Goal: Transaction & Acquisition: Purchase product/service

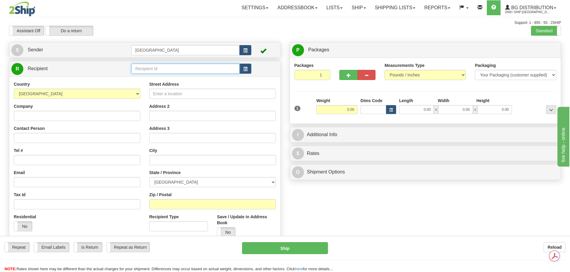
click at [144, 70] on input "text" at bounding box center [185, 69] width 108 height 10
click at [169, 77] on div "80019" at bounding box center [184, 78] width 103 height 7
type input "80019"
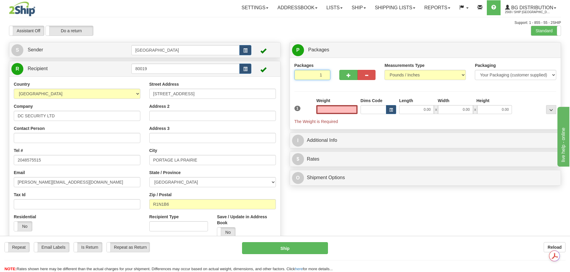
type input "2"
type input "0.00"
type input "2"
click at [324, 73] on input "2" at bounding box center [312, 75] width 36 height 10
drag, startPoint x: 538, startPoint y: 50, endPoint x: 531, endPoint y: 51, distance: 6.5
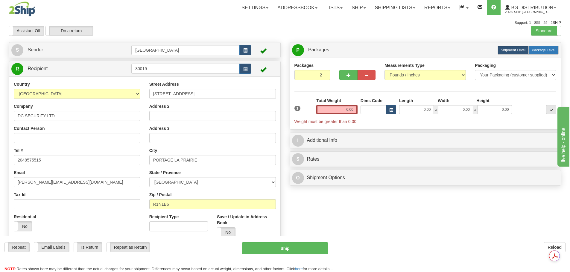
click at [538, 50] on span "Package Level" at bounding box center [543, 50] width 24 height 4
radio input "true"
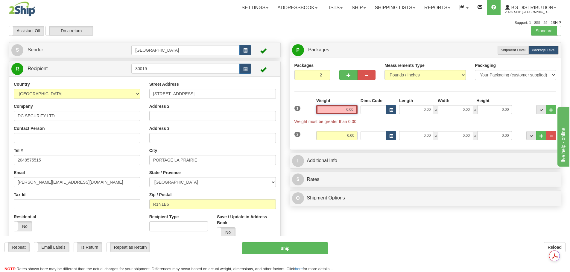
drag, startPoint x: 342, startPoint y: 109, endPoint x: 381, endPoint y: 103, distance: 39.0
click at [380, 103] on div "1 Weight 0.00 Dims Code 0.00" at bounding box center [425, 111] width 265 height 27
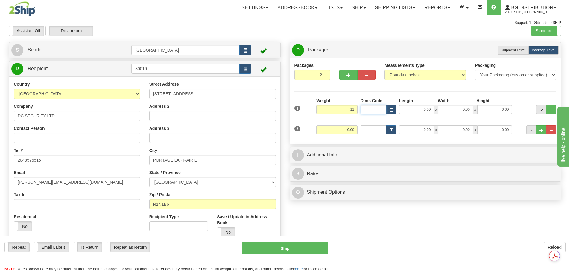
type input "11.00"
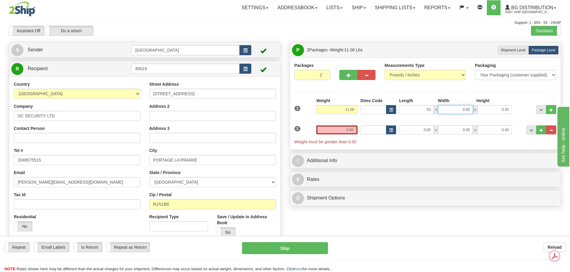
type input "53.00"
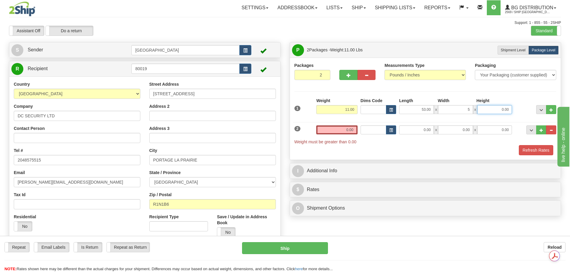
type input "5.00"
drag, startPoint x: 341, startPoint y: 131, endPoint x: 373, endPoint y: 129, distance: 31.5
click at [373, 129] on div "2 Weight 0.00 Dims Code Length Width Height" at bounding box center [425, 132] width 265 height 26
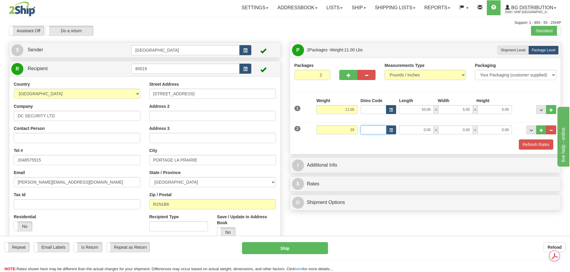
type input "29.00"
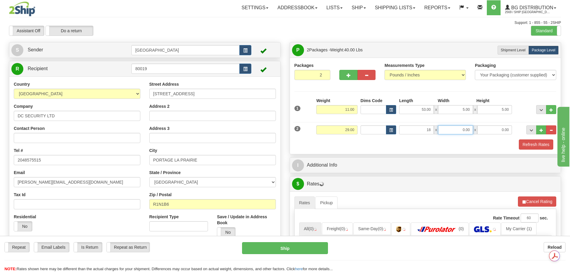
type input "18.00"
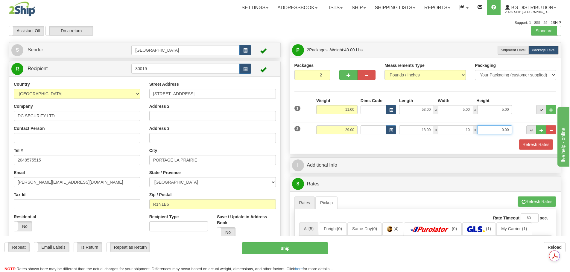
type input "10.00"
type input "8.00"
click at [523, 147] on button "Refresh Rates" at bounding box center [536, 145] width 34 height 10
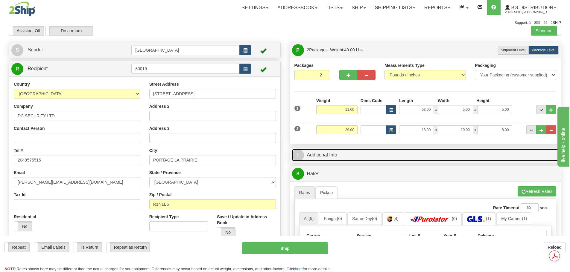
click at [364, 161] on link "I Additional Info" at bounding box center [425, 155] width 267 height 12
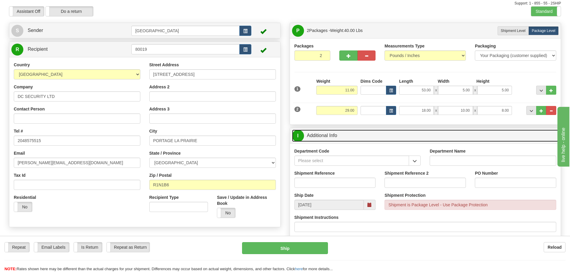
scroll to position [30, 0]
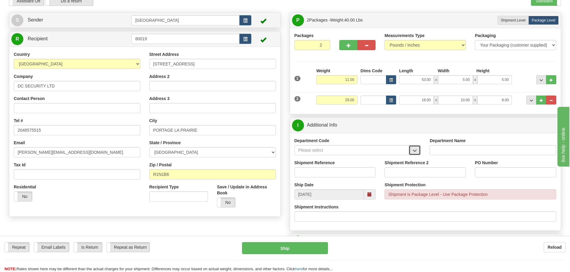
click at [416, 153] on button "button" at bounding box center [415, 150] width 12 height 10
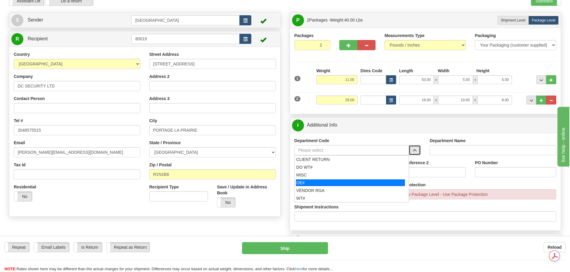
click at [352, 185] on div "OE#" at bounding box center [350, 183] width 109 height 7
type input "OE#"
type input "ORDERS"
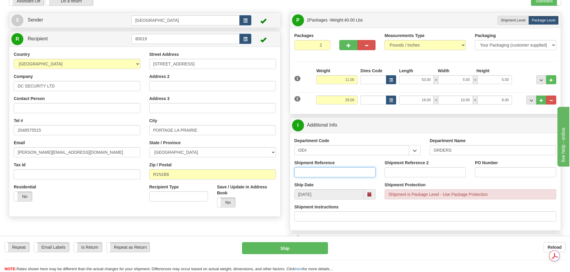
click at [339, 174] on input "Shipment Reference" at bounding box center [334, 172] width 81 height 10
type input "90040604-00; 90040478-00"
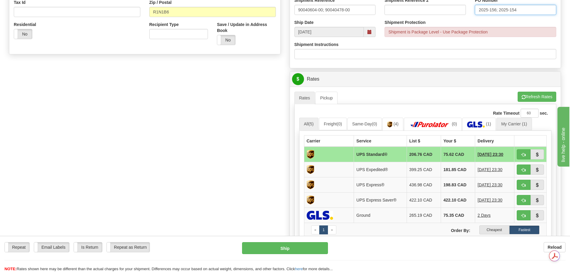
scroll to position [209, 0]
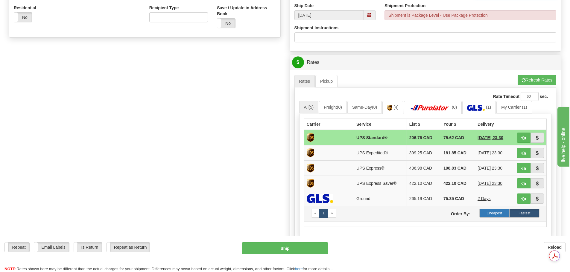
type input "2025-156; 2025-154"
click at [493, 209] on label "Cheapest" at bounding box center [494, 213] width 30 height 9
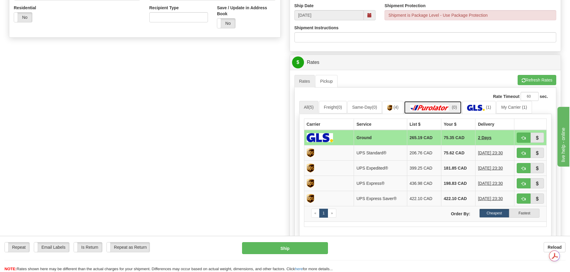
click at [445, 103] on link "(0)" at bounding box center [433, 107] width 58 height 13
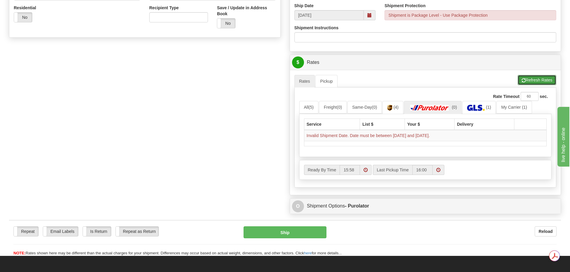
click at [533, 81] on button "Refresh Rates" at bounding box center [536, 80] width 39 height 10
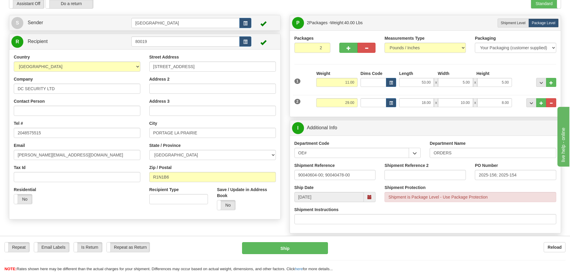
scroll to position [0, 0]
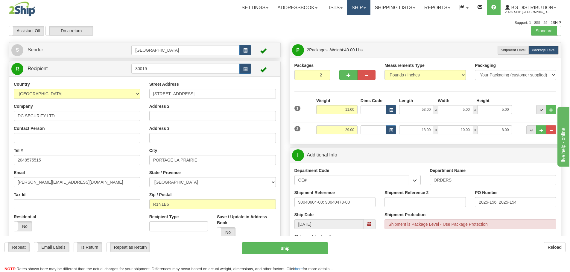
click at [363, 10] on link "Ship" at bounding box center [358, 7] width 23 height 15
click at [352, 21] on link "Ship Screen" at bounding box center [346, 21] width 47 height 8
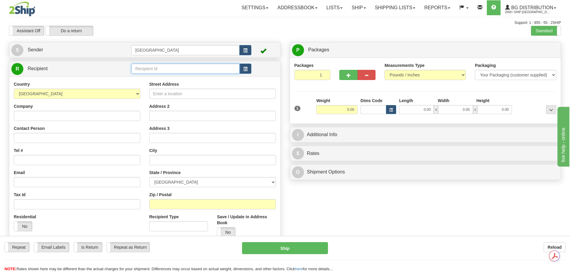
click at [175, 67] on input "text" at bounding box center [185, 69] width 108 height 10
click at [153, 74] on li "80019" at bounding box center [186, 78] width 108 height 8
type input "80019"
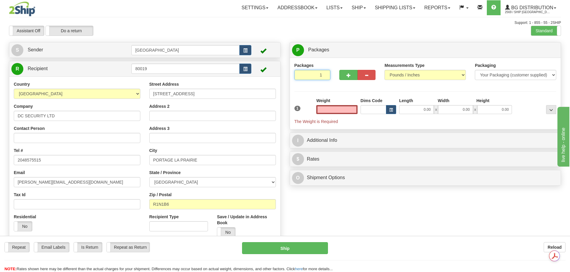
type input "2"
type input "0.00"
type input "2"
click at [323, 74] on input "2" at bounding box center [312, 75] width 36 height 10
click at [544, 48] on label "Package Level Pack.." at bounding box center [543, 50] width 30 height 9
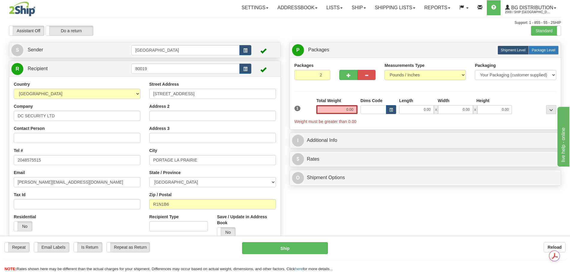
radio input "true"
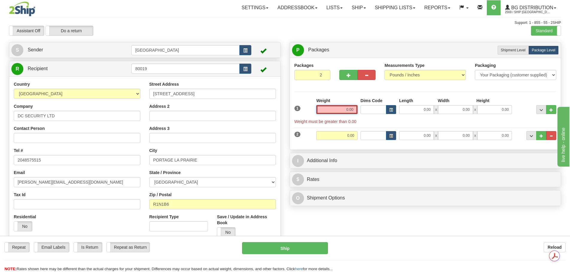
drag, startPoint x: 340, startPoint y: 107, endPoint x: 383, endPoint y: 105, distance: 43.7
click at [371, 106] on div "1 Weight 0.00 Dims Code 0.00" at bounding box center [425, 111] width 265 height 27
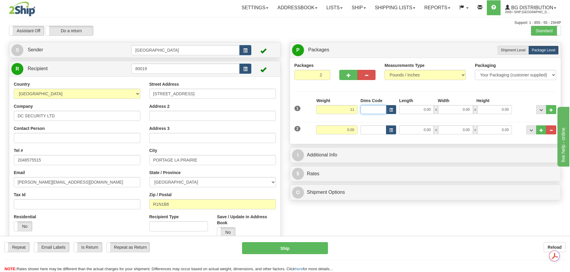
type input "11.00"
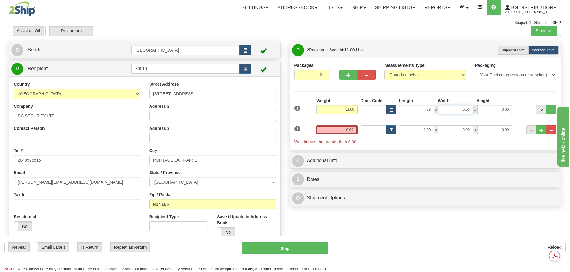
type input "53.00"
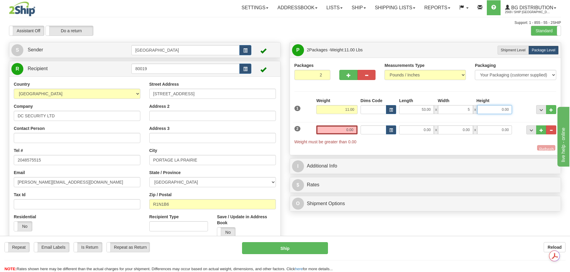
type input "5.00"
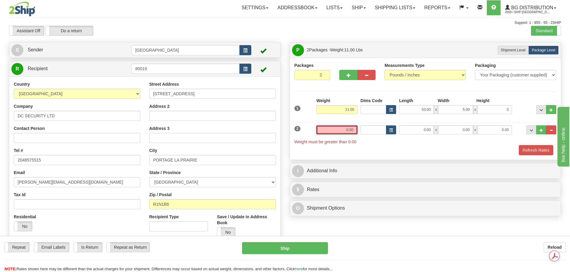
type input "5.00"
drag, startPoint x: 341, startPoint y: 128, endPoint x: 380, endPoint y: 127, distance: 39.2
click at [380, 127] on div "2 Weight 0.00 Dims Code Length Width Height" at bounding box center [425, 132] width 265 height 26
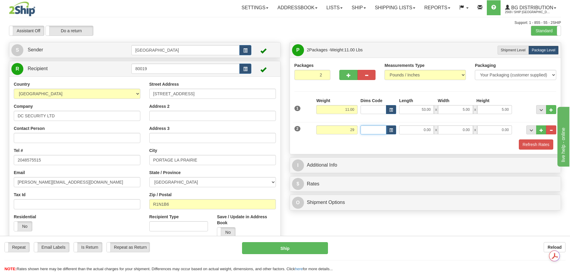
type input "29.00"
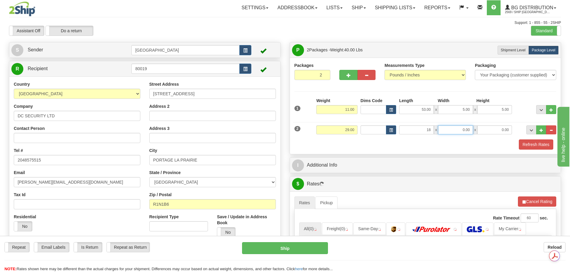
type input "18.00"
type input "10.00"
type input "8.00"
click at [525, 141] on button "Refresh Rates" at bounding box center [536, 145] width 34 height 10
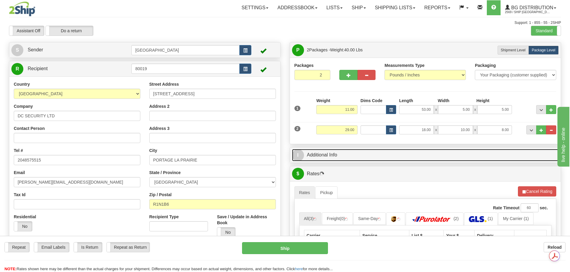
click at [419, 156] on link "I Additional Info" at bounding box center [425, 155] width 267 height 12
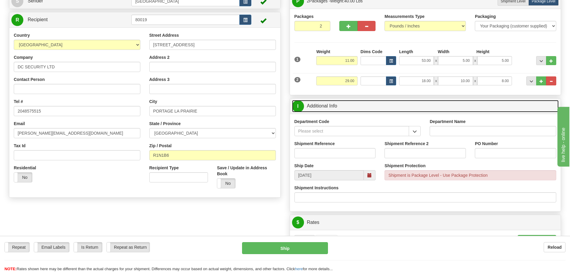
scroll to position [60, 0]
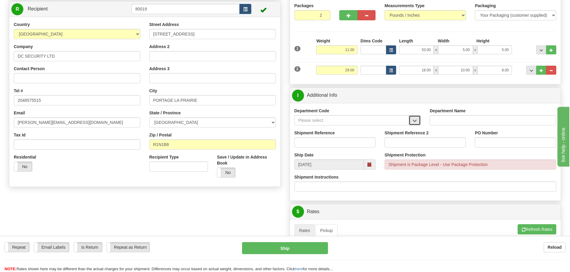
click at [413, 122] on span "button" at bounding box center [414, 121] width 4 height 4
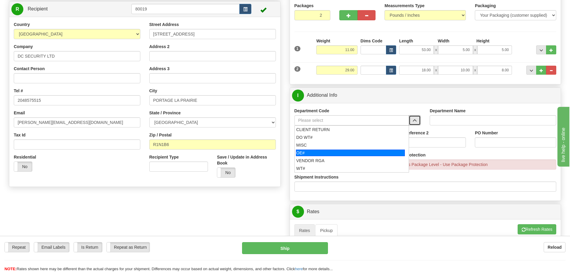
click at [356, 156] on li "OE#" at bounding box center [352, 153] width 114 height 8
type input "OE#"
type input "ORDERS"
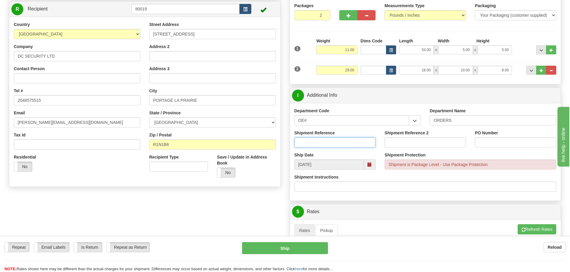
click at [341, 141] on input "Shipment Reference" at bounding box center [334, 143] width 81 height 10
type input "90040604-00; 90040478-00"
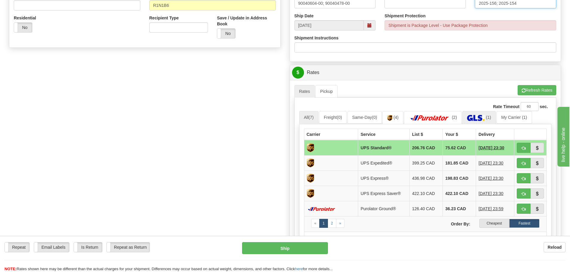
scroll to position [209, 0]
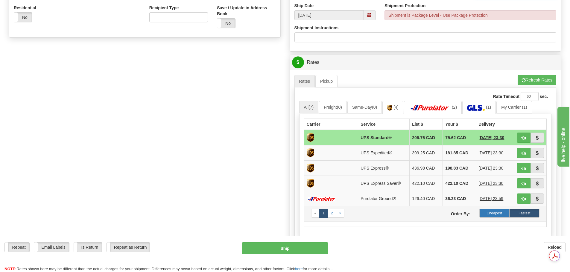
type input "2025-156; 2025-154"
click at [494, 212] on label "Cheapest" at bounding box center [494, 213] width 30 height 9
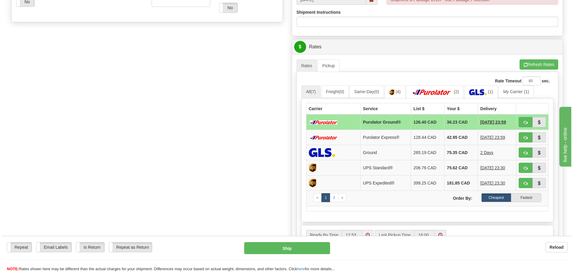
scroll to position [239, 0]
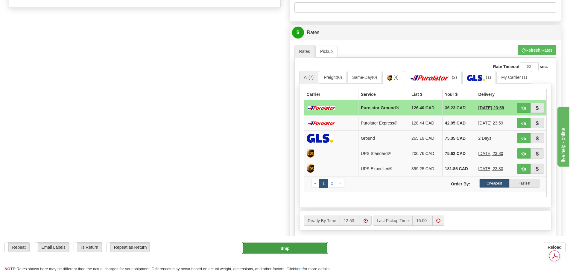
click at [295, 246] on button "Ship" at bounding box center [285, 249] width 86 height 12
type input "260"
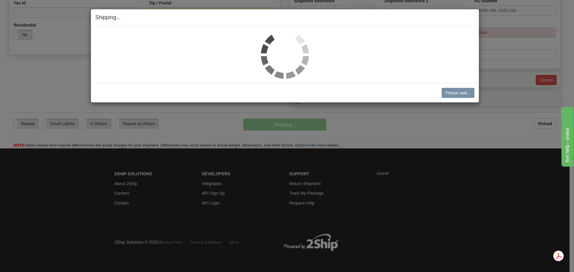
scroll to position [192, 0]
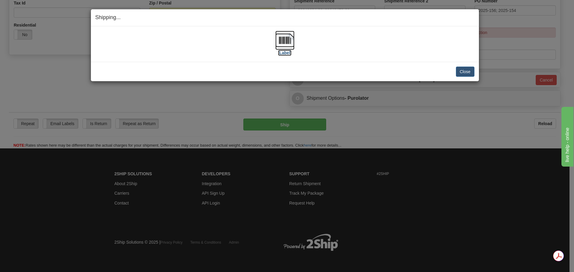
click at [291, 41] on img at bounding box center [284, 40] width 19 height 19
click at [470, 72] on button "Close" at bounding box center [465, 72] width 19 height 10
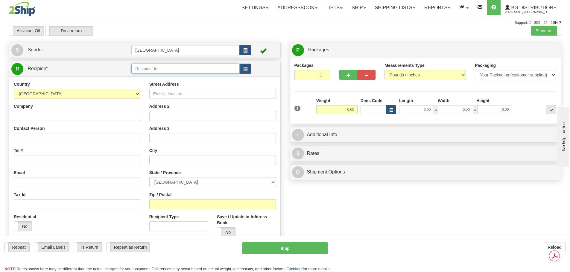
click at [178, 72] on input "text" at bounding box center [185, 69] width 108 height 10
click at [162, 74] on li "80021" at bounding box center [186, 78] width 108 height 8
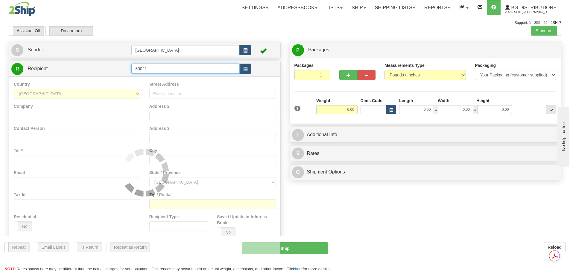
type input "80021"
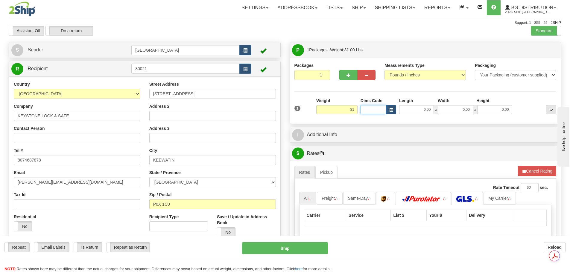
type input "31.00"
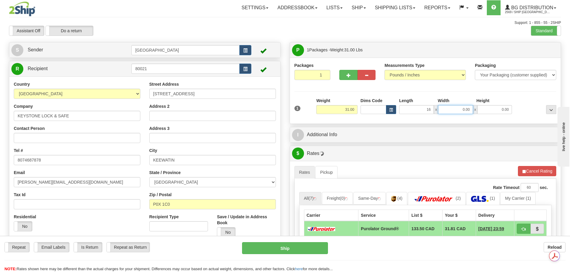
type input "16.00"
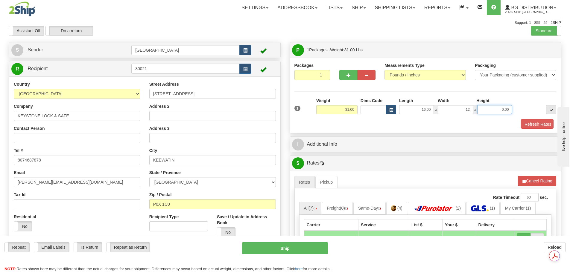
type input "12.00"
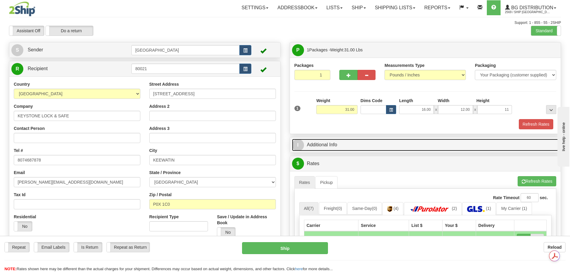
type input "11.00"
click at [354, 144] on link "I Additional Info" at bounding box center [425, 145] width 267 height 12
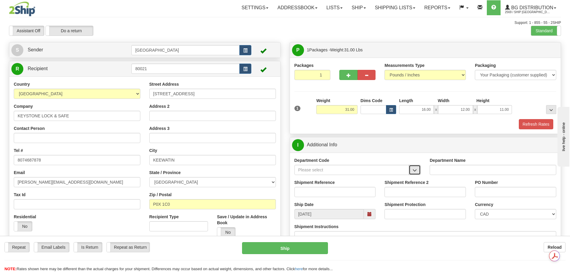
click at [416, 165] on button "button" at bounding box center [415, 170] width 12 height 10
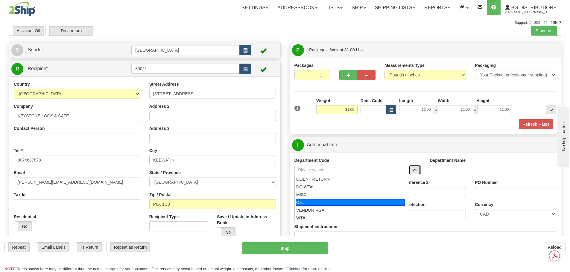
click at [375, 205] on div "OE#" at bounding box center [350, 202] width 109 height 7
type input "OE#"
type input "ORDERS"
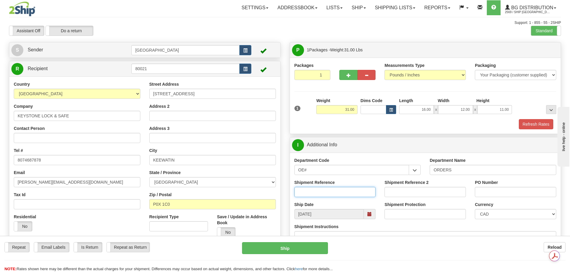
click at [353, 192] on input "Shipment Reference" at bounding box center [334, 192] width 81 height 10
type input "90040588-00; 90040586-00"
drag, startPoint x: 357, startPoint y: 194, endPoint x: 325, endPoint y: 192, distance: 32.7
click at [325, 192] on input "90040588-00; 90040586-00" at bounding box center [334, 192] width 81 height 10
drag, startPoint x: 513, startPoint y: 193, endPoint x: 504, endPoint y: 193, distance: 9.0
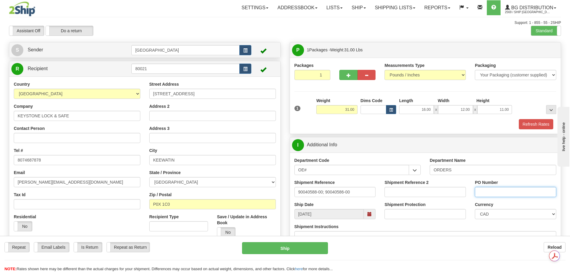
click at [513, 193] on input "PO Number" at bounding box center [515, 192] width 81 height 10
paste input "90040586-00"
type input "90040586-00"
drag, startPoint x: 350, startPoint y: 193, endPoint x: 325, endPoint y: 192, distance: 25.1
click at [325, 192] on input "90040588-00; 90040586-00" at bounding box center [334, 192] width 81 height 10
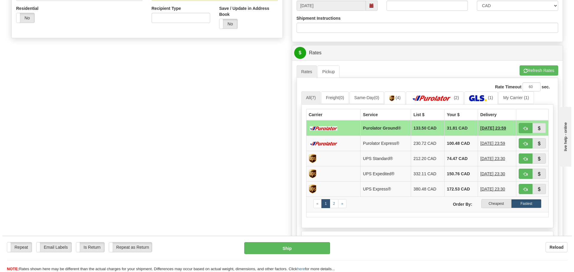
scroll to position [209, 0]
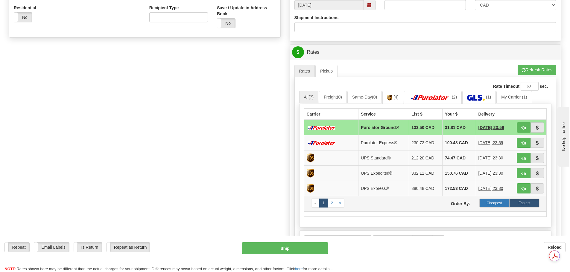
type input "90040588-00"
click at [492, 205] on label "Cheapest" at bounding box center [494, 203] width 30 height 9
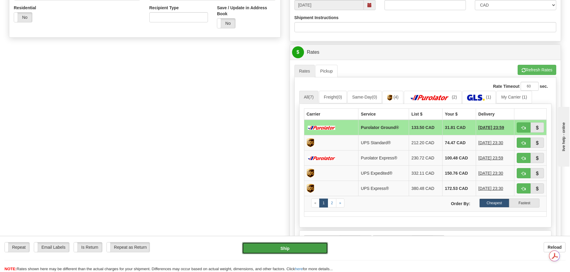
click at [290, 247] on button "Ship" at bounding box center [285, 249] width 86 height 12
type input "260"
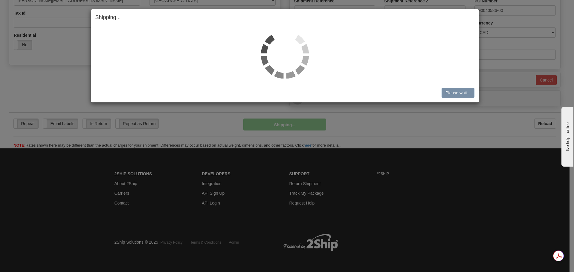
scroll to position [182, 0]
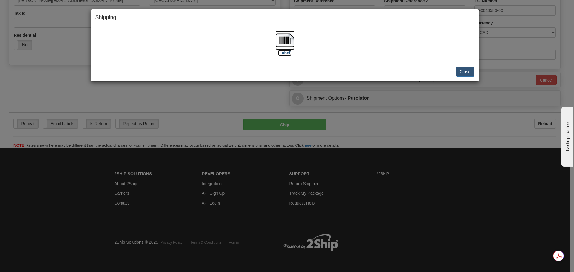
click at [285, 41] on img at bounding box center [284, 40] width 19 height 19
click at [460, 68] on button "Close" at bounding box center [465, 72] width 19 height 10
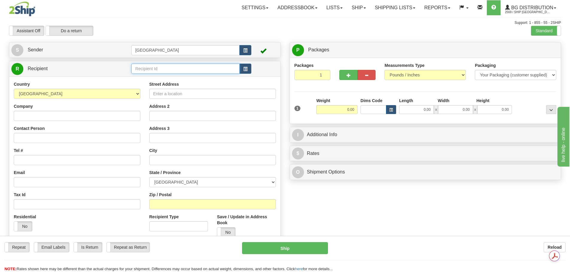
click at [187, 65] on input "text" at bounding box center [185, 69] width 108 height 10
paste input "80053"
click at [163, 80] on div "80053" at bounding box center [184, 78] width 103 height 7
type input "80053"
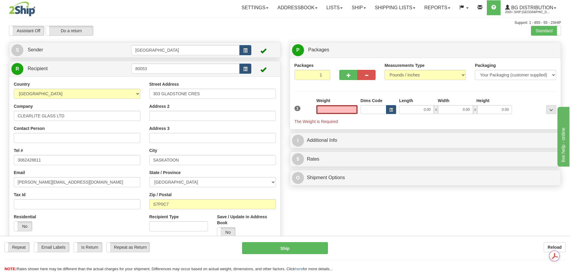
type input "0.00"
click at [205, 95] on input "303 GLADSTONE CRES" at bounding box center [212, 94] width 126 height 10
paste input "1140 WEAVER STREET"
drag, startPoint x: 247, startPoint y: 94, endPoint x: 115, endPoint y: 95, distance: 131.9
click at [115, 95] on div "Country AFGHANISTAN ALAND ISLANDS ALBANIA ALGERIA AMERICAN SAMOA ANDORRA ANGOLA…" at bounding box center [144, 161] width 271 height 161
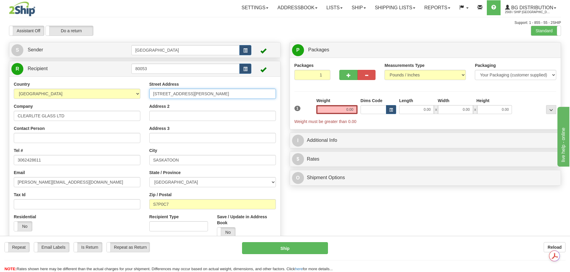
paste input "text"
type input "1140 WEAVER STREET"
type input "REGINA"
type input "S4N 5X7"
type input "1140 WEAVER STREET"
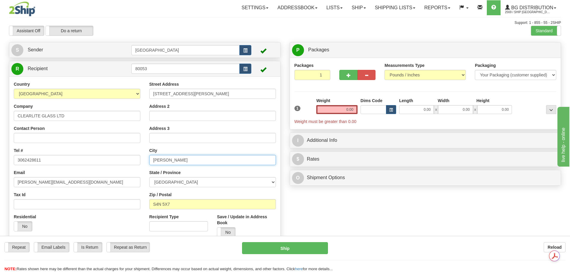
drag, startPoint x: 185, startPoint y: 158, endPoint x: 143, endPoint y: 158, distance: 42.2
click at [143, 158] on div "Country AFGHANISTAN ALAND ISLANDS ALBANIA ALGERIA AMERICAN SAMOA ANDORRA ANGOLA…" at bounding box center [144, 161] width 271 height 161
click at [197, 162] on input "REGINA" at bounding box center [212, 160] width 126 height 10
click at [271, 152] on div "City REGINA" at bounding box center [212, 157] width 126 height 18
click at [167, 65] on input "80053" at bounding box center [185, 69] width 108 height 10
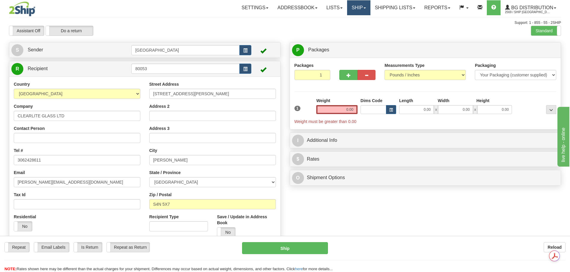
click at [347, 10] on link "Ship" at bounding box center [358, 7] width 23 height 15
click at [351, 20] on link "Ship Screen" at bounding box center [346, 21] width 47 height 8
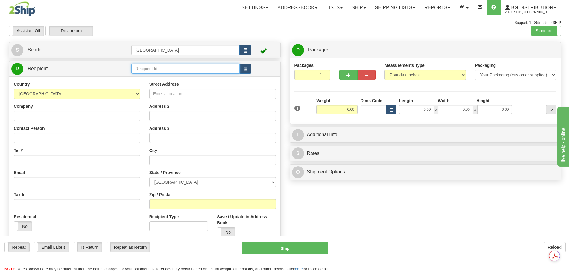
click at [161, 66] on input "text" at bounding box center [185, 69] width 108 height 10
click at [161, 76] on div "80043" at bounding box center [184, 78] width 103 height 7
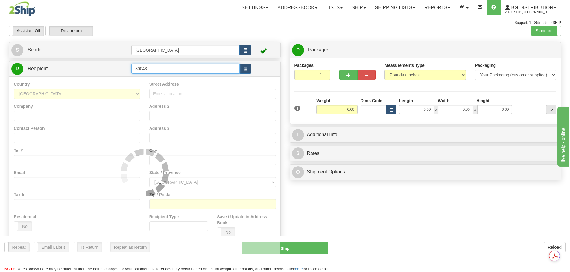
type input "80043"
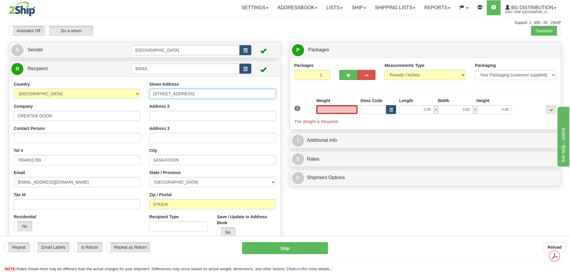
type input "0.00"
drag, startPoint x: 215, startPoint y: 91, endPoint x: 133, endPoint y: 93, distance: 82.3
click at [133, 93] on div "Country [GEOGRAPHIC_DATA] [GEOGRAPHIC_DATA] [GEOGRAPHIC_DATA] [GEOGRAPHIC_DATA]…" at bounding box center [144, 161] width 271 height 161
type input "[STREET_ADDRESS]"
type input "[GEOGRAPHIC_DATA]"
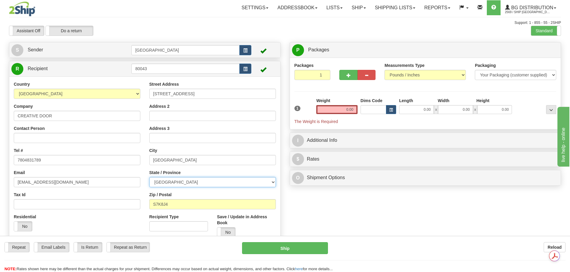
select select "AB"
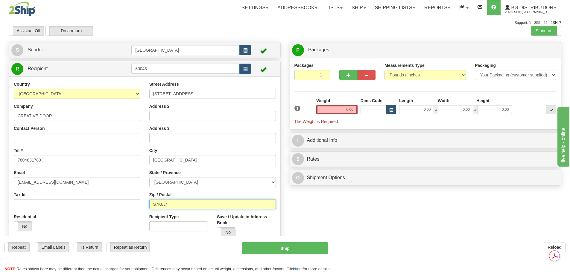
type input "T5V 1R9"
click at [311, 206] on div "Create a label for the return Create Pickup Without Label S" at bounding box center [284, 146] width 561 height 208
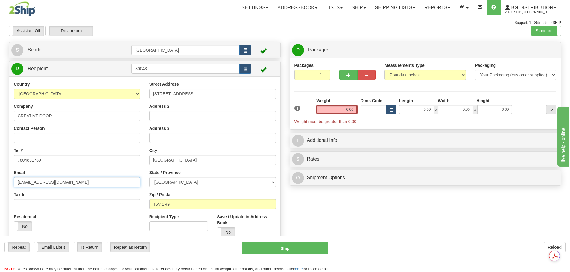
drag, startPoint x: 47, startPoint y: 181, endPoint x: 12, endPoint y: 177, distance: 34.9
click at [12, 177] on div "Country [GEOGRAPHIC_DATA] [GEOGRAPHIC_DATA] [GEOGRAPHIC_DATA] [GEOGRAPHIC_DATA]…" at bounding box center [76, 158] width 135 height 155
drag, startPoint x: 332, startPoint y: 111, endPoint x: 379, endPoint y: 112, distance: 47.0
click at [379, 112] on div "1 Weight 0.00 Dims Code 0.00" at bounding box center [425, 111] width 265 height 27
type input "12.00"
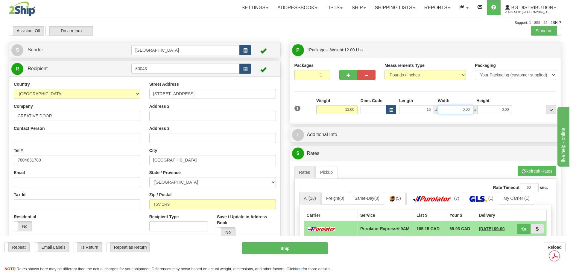
type input "16.00"
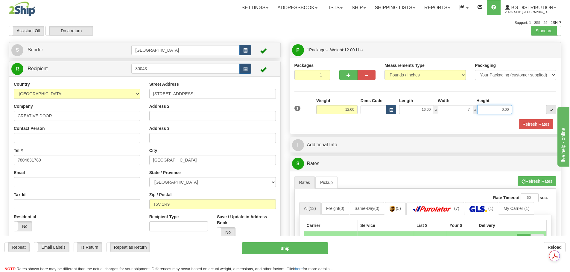
type input "7.00"
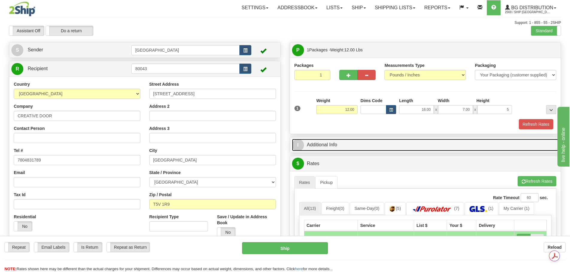
type input "5.00"
click at [422, 144] on link "I Additional Info" at bounding box center [425, 145] width 267 height 12
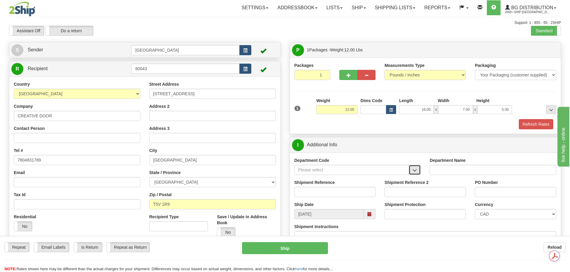
click at [418, 173] on button "button" at bounding box center [415, 170] width 12 height 10
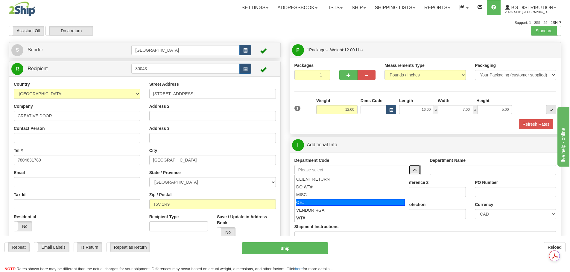
click at [374, 203] on div "OE#" at bounding box center [350, 202] width 109 height 7
type input "OE#"
type input "ORDERS"
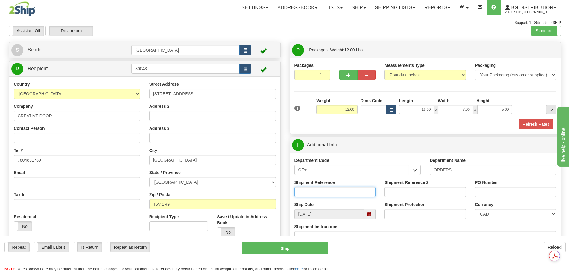
click at [356, 189] on input "Shipment Reference" at bounding box center [334, 192] width 81 height 10
type input "90040611-00"
type input "e"
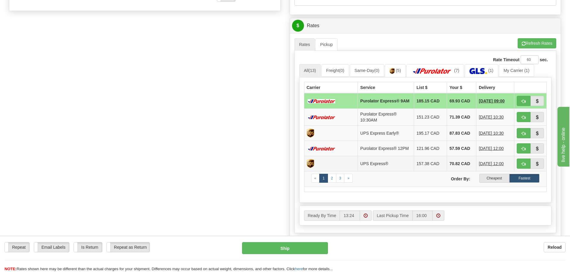
scroll to position [239, 0]
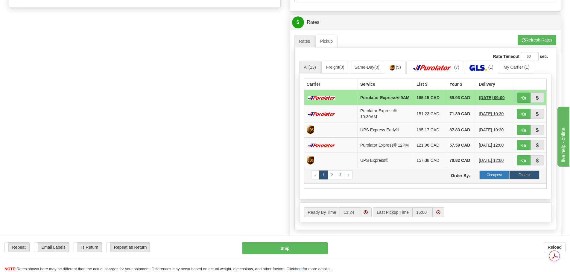
type input "EP70438"
click at [492, 180] on label "Cheapest" at bounding box center [494, 175] width 30 height 9
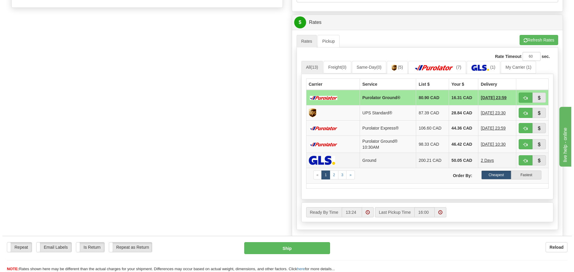
scroll to position [269, 0]
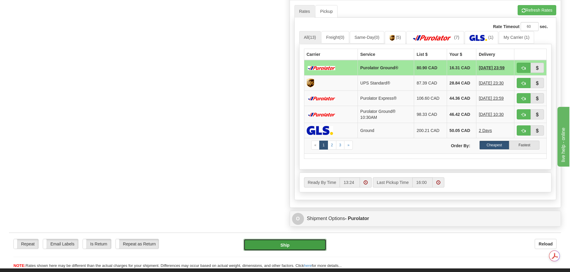
click at [278, 248] on button "Ship" at bounding box center [284, 245] width 83 height 12
type input "260"
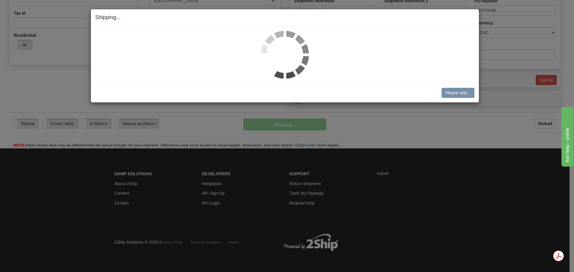
scroll to position [182, 0]
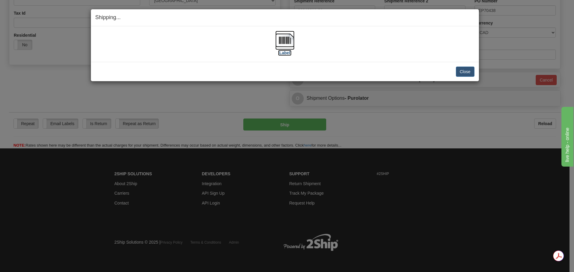
click at [280, 41] on img at bounding box center [284, 40] width 19 height 19
